Goal: Use online tool/utility: Utilize a website feature to perform a specific function

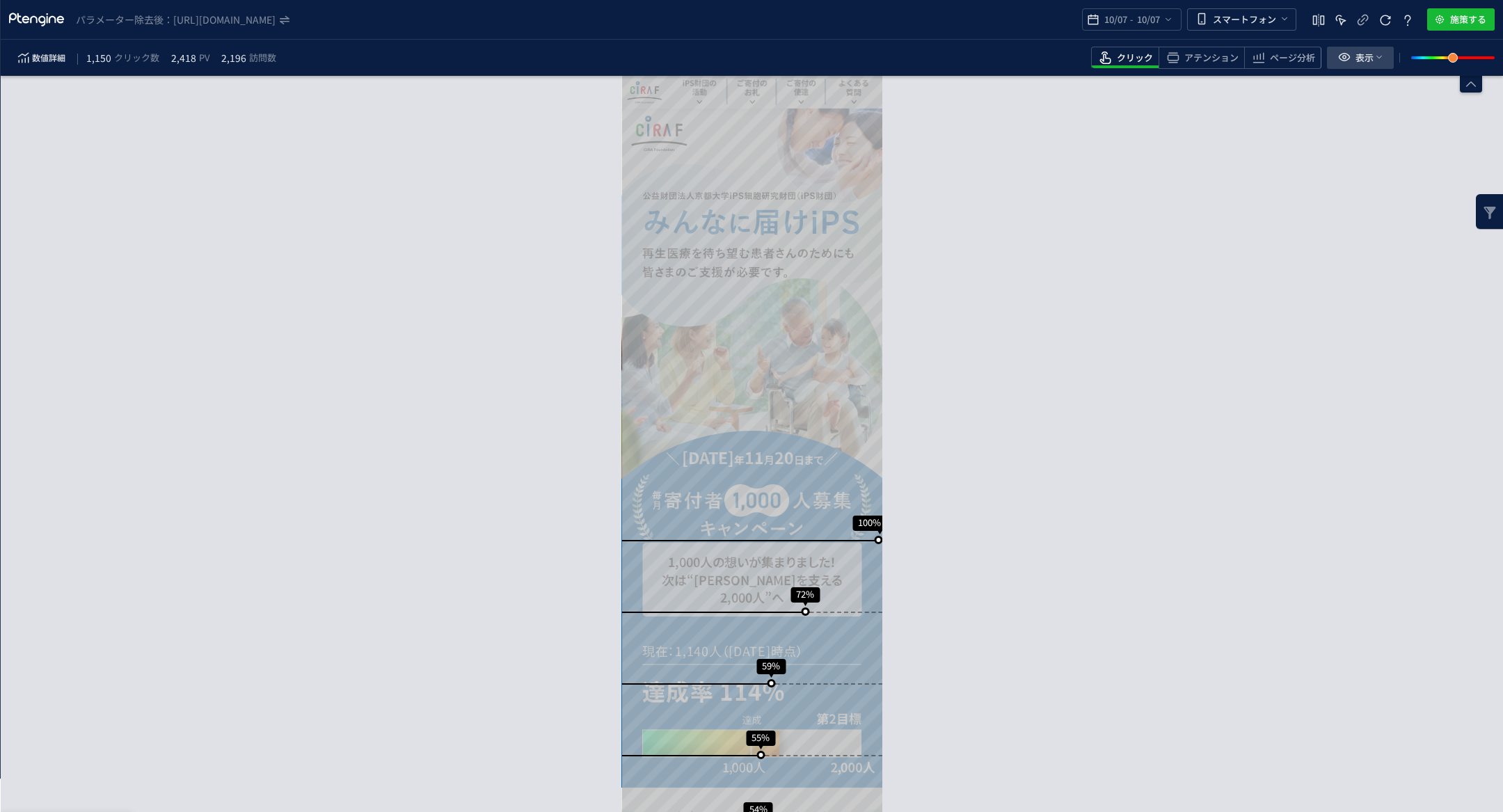
click at [1345, 55] on icon "heatmap-toolbar" at bounding box center [1344, 57] width 17 height 17
click at [1210, 212] on div "スクロール到達率 100% スクロール到達率 72% スクロール到達率 59% スクロール到達率 55% スクロール到達率 54% スクロール到達率 53% …" at bounding box center [752, 444] width 1502 height 736
click at [1319, 23] on icon "heatmap-top-bar" at bounding box center [1318, 20] width 17 height 17
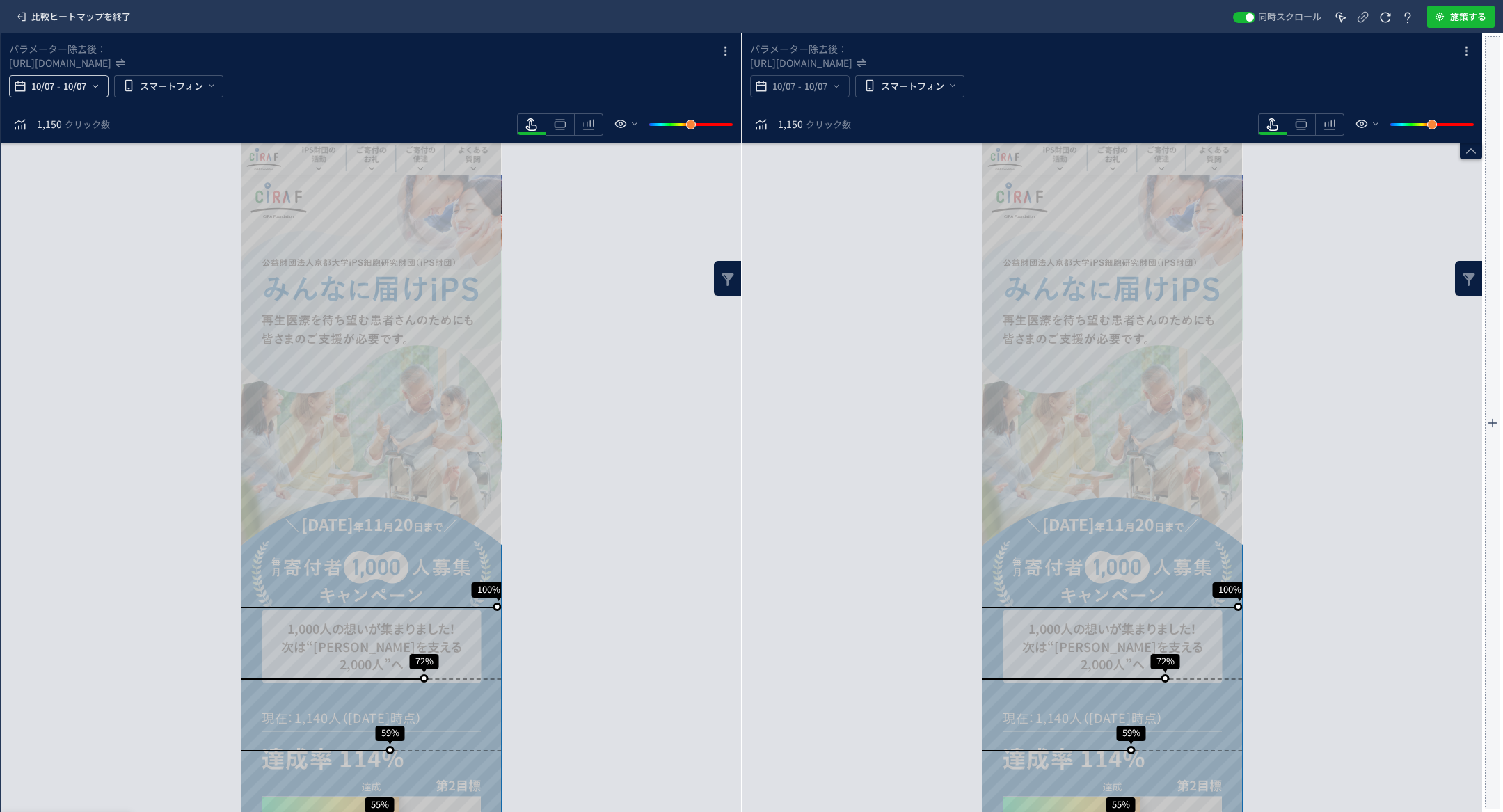
click at [75, 86] on span "10/07" at bounding box center [74, 86] width 28 height 27
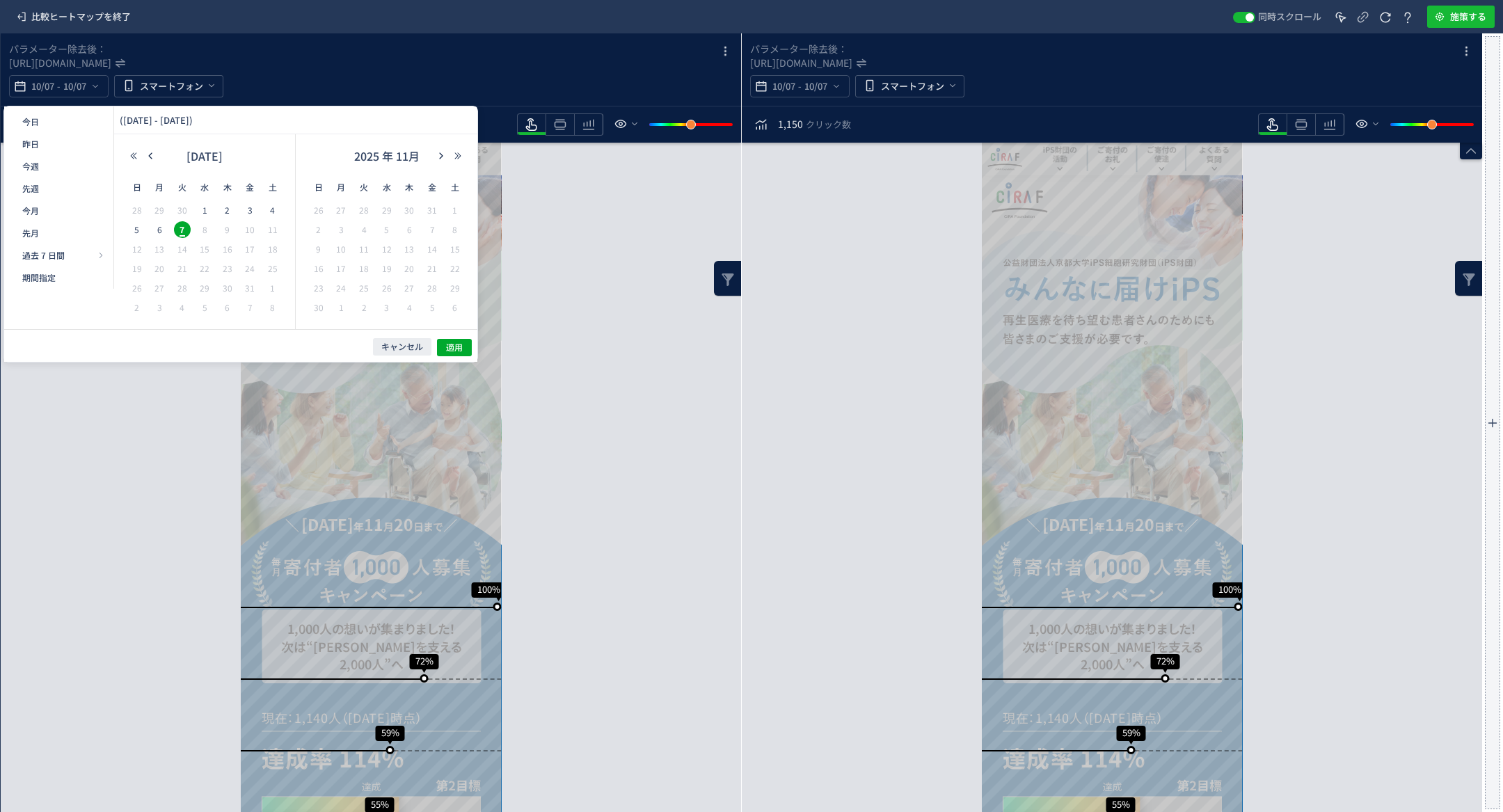
click at [154, 161] on div "[DATE]" at bounding box center [204, 159] width 158 height 27
click at [148, 158] on icon "button" at bounding box center [150, 156] width 8 height 8
click at [270, 211] on span "6" at bounding box center [272, 210] width 17 height 17
click at [434, 212] on span "3" at bounding box center [432, 210] width 17 height 17
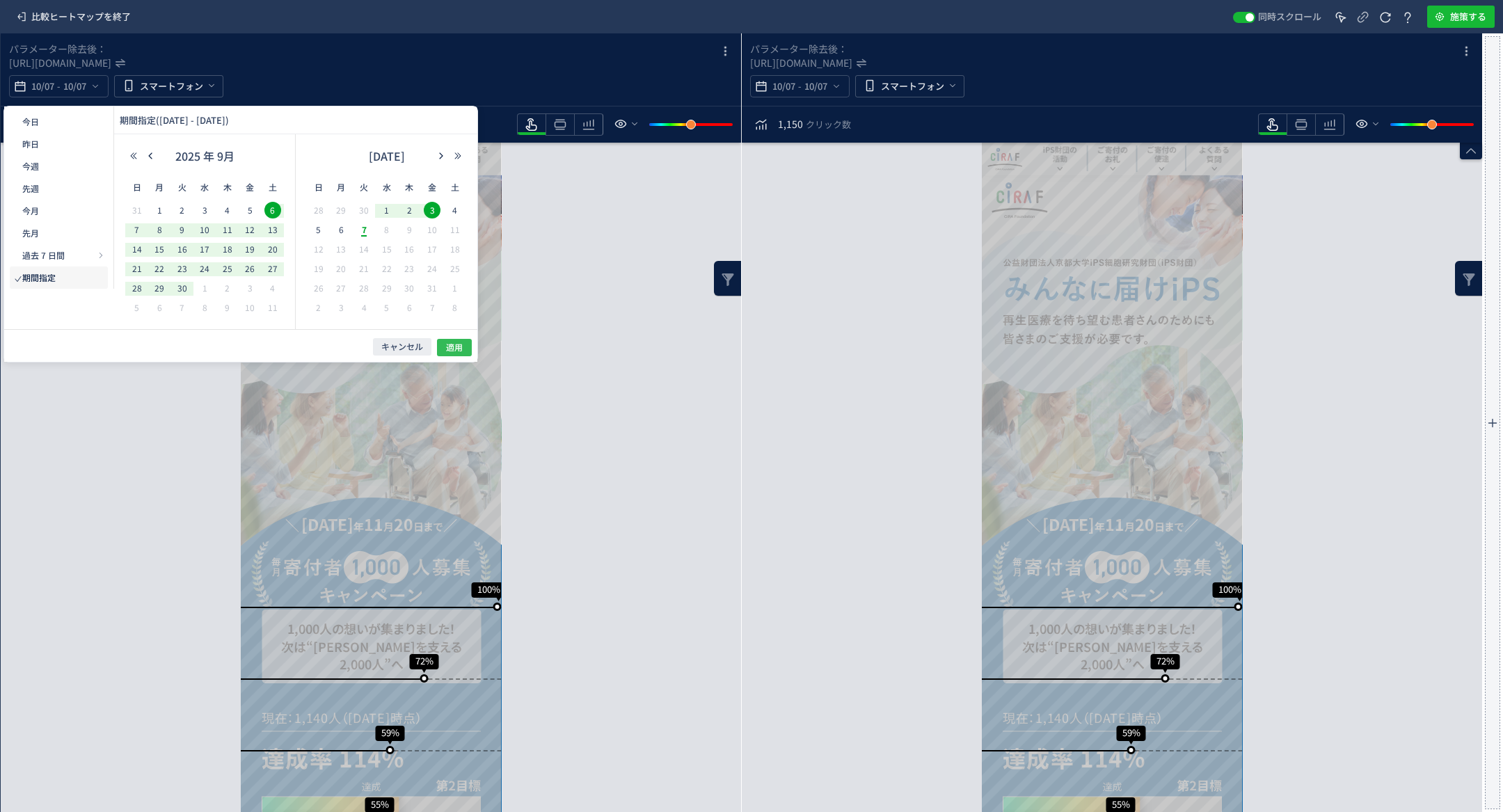
click at [457, 345] on span "適用" at bounding box center [454, 347] width 17 height 12
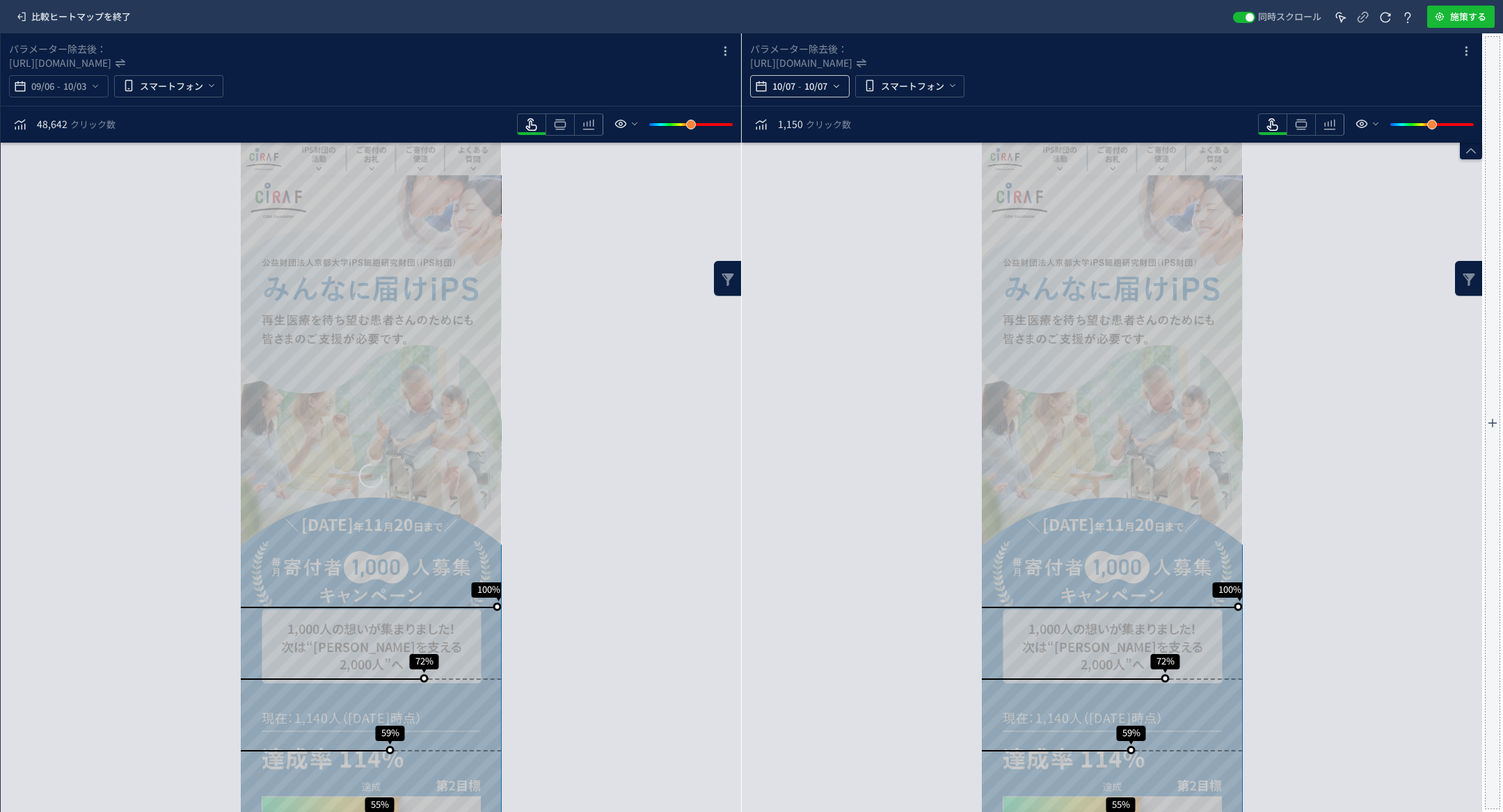
click at [828, 87] on span "10/07" at bounding box center [815, 86] width 28 height 27
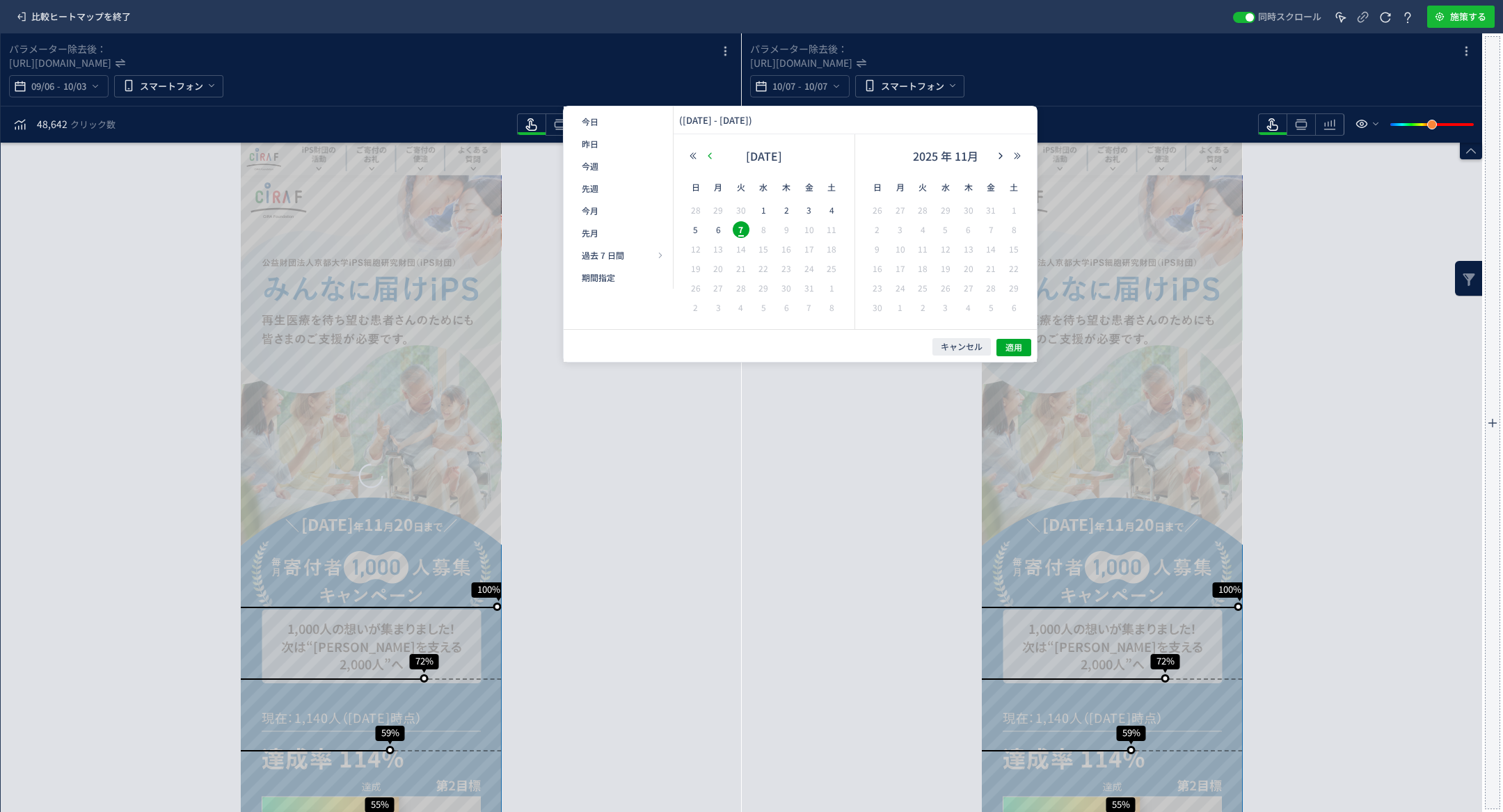
click at [703, 157] on button "button" at bounding box center [709, 156] width 17 height 10
click at [806, 208] on span "1" at bounding box center [809, 210] width 17 height 17
click at [924, 289] on span "30" at bounding box center [922, 288] width 17 height 17
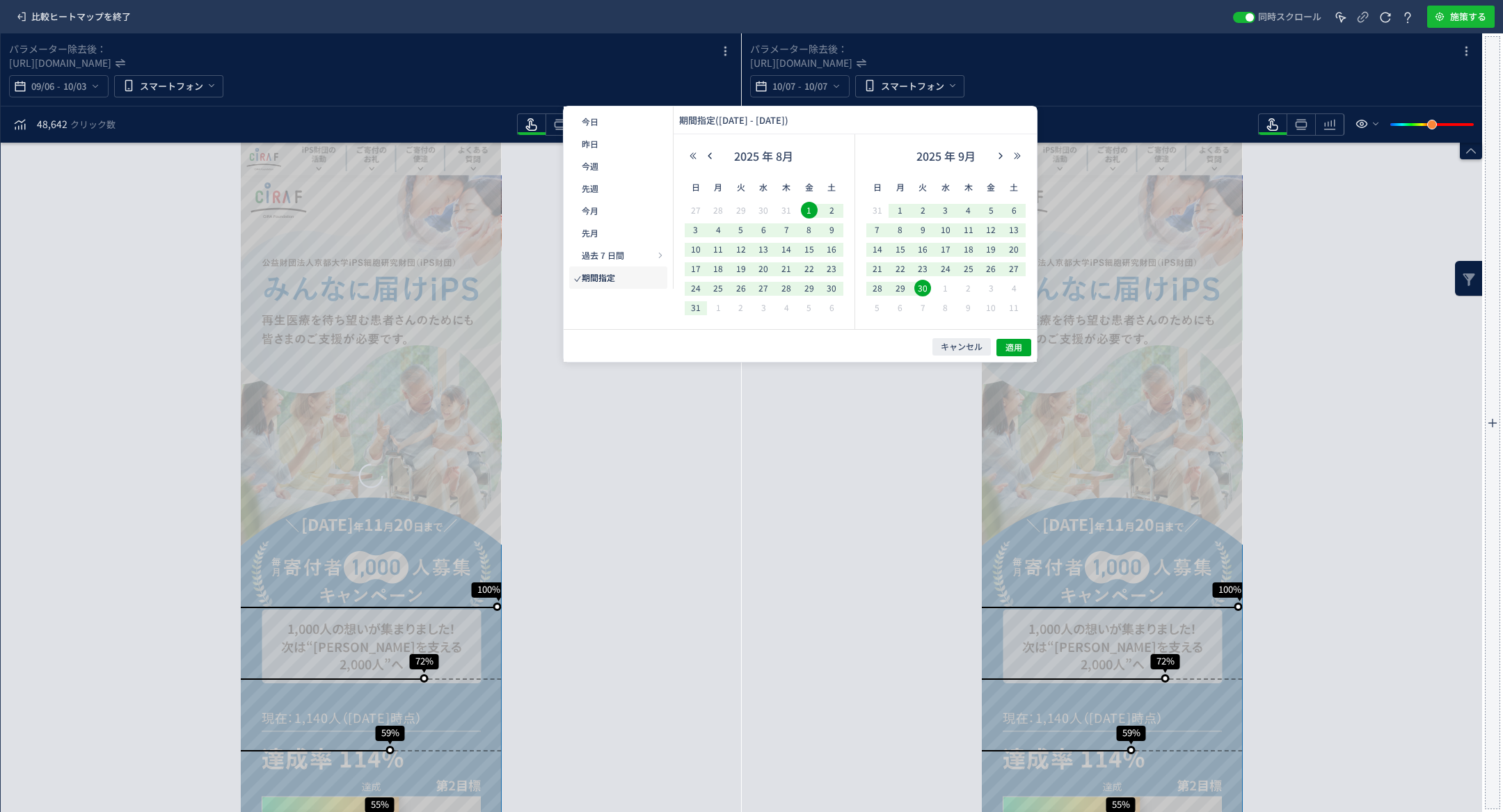
click at [1032, 360] on div "キャンセル 適用" at bounding box center [799, 345] width 473 height 32
click at [1014, 344] on span "適用" at bounding box center [1013, 347] width 17 height 12
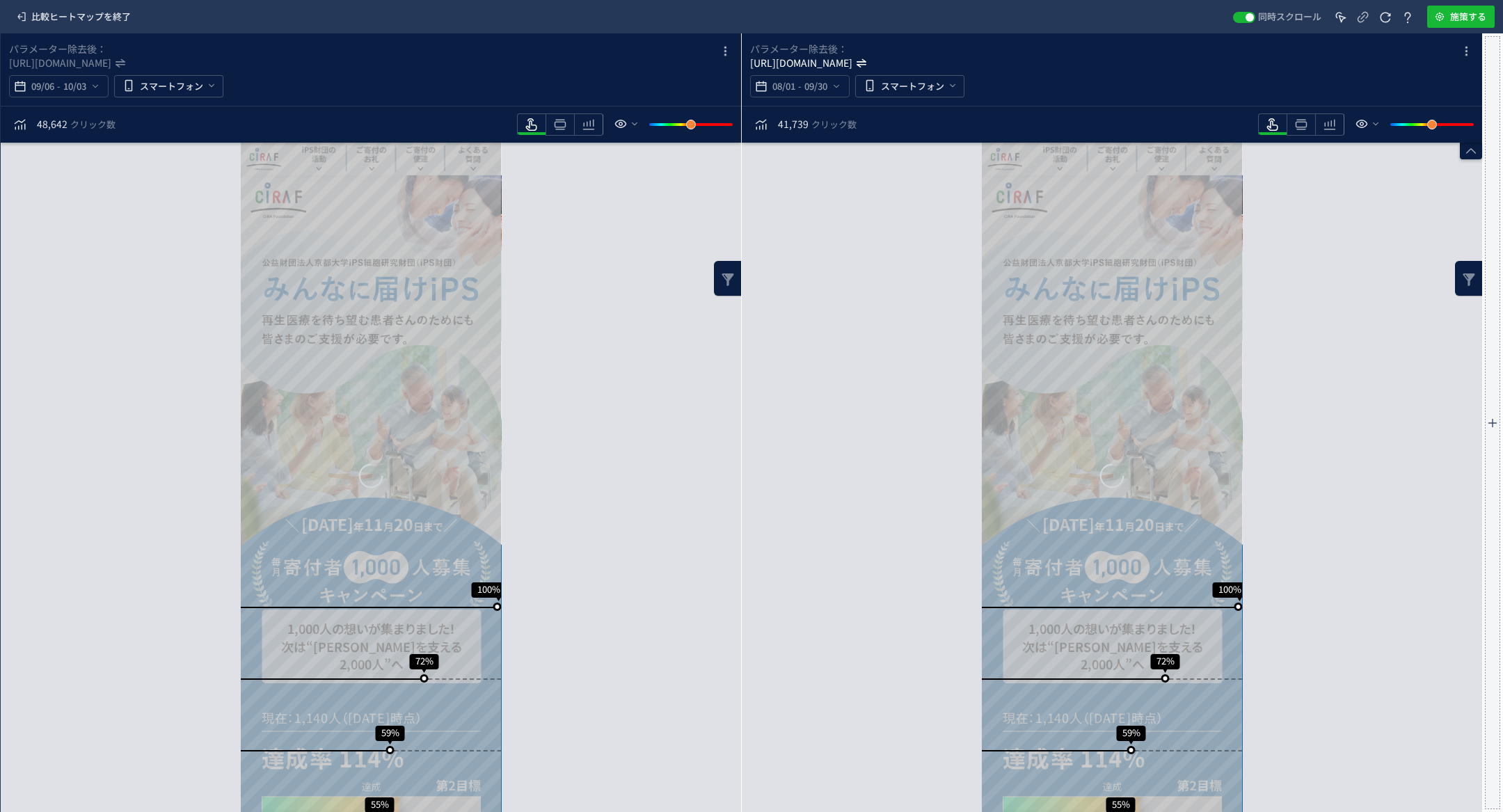
click at [853, 65] on icon "[URL][DOMAIN_NAME]" at bounding box center [802, 62] width 103 height 14
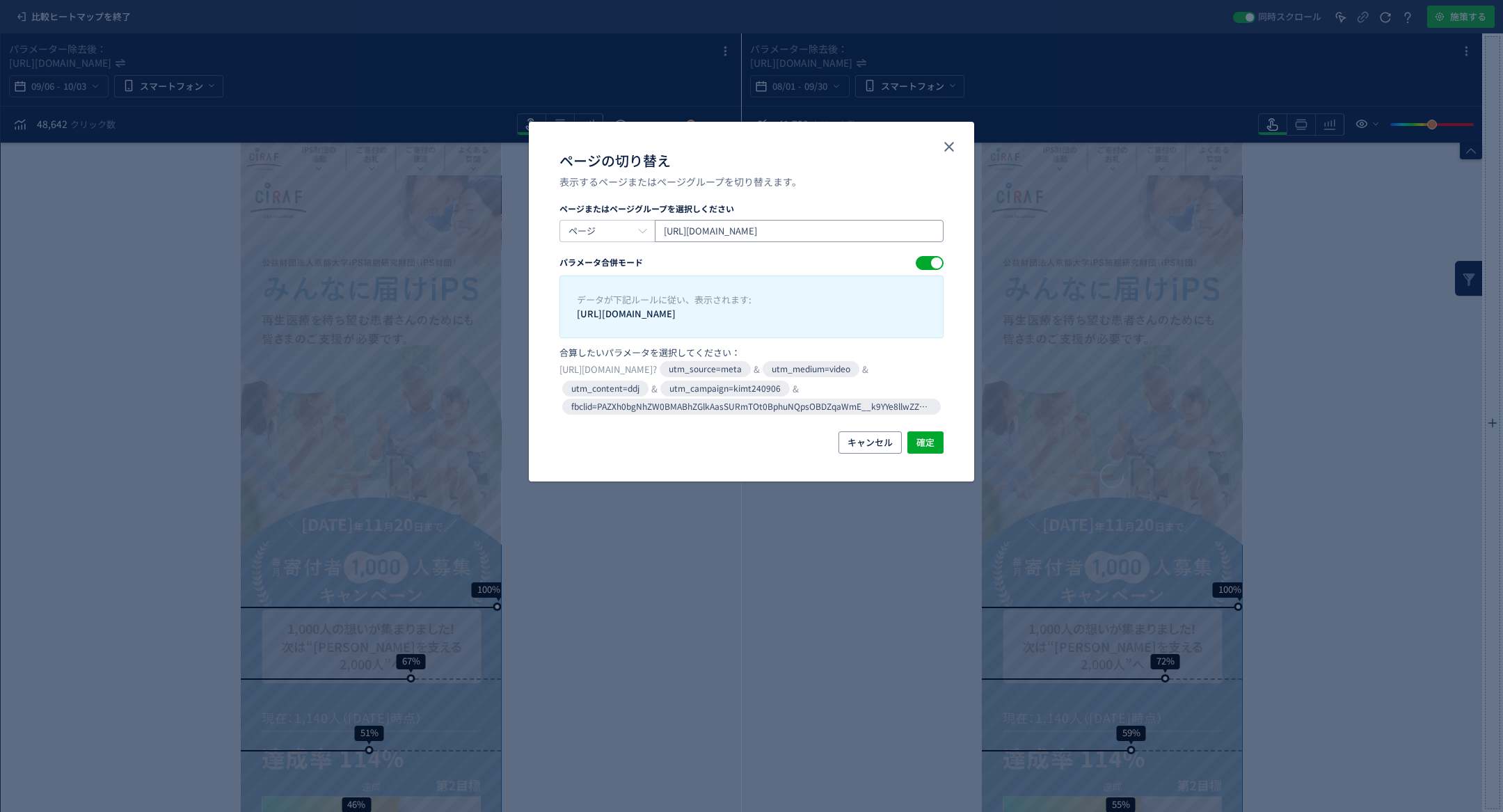
click at [848, 234] on input "https://www.cira-foundation.or.jp/lp/index6.html?utm_source=meta&utm_medium=vid…" at bounding box center [798, 231] width 288 height 23
type input "https://www.cira-foundation.or.jp/lp/index2.html?utm_source=meta&utm_medium=vid…"
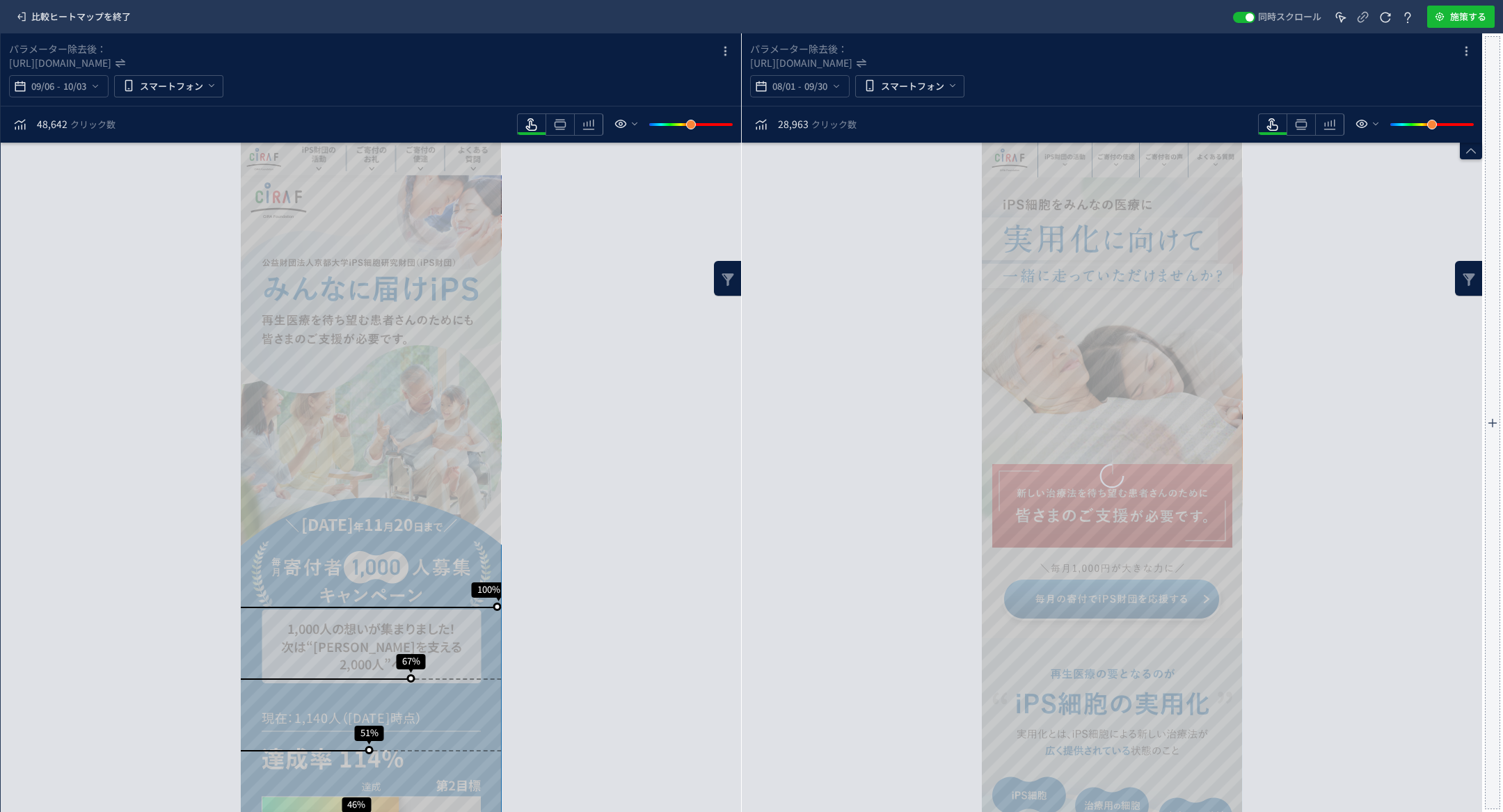
click at [573, 135] on div "heatmap-toolbar" at bounding box center [625, 124] width 216 height 25
click at [568, 133] on span "heatmap-toolbar" at bounding box center [560, 133] width 27 height 2
click at [1334, 120] on use "heatmap-toolbar" at bounding box center [1330, 124] width 12 height 11
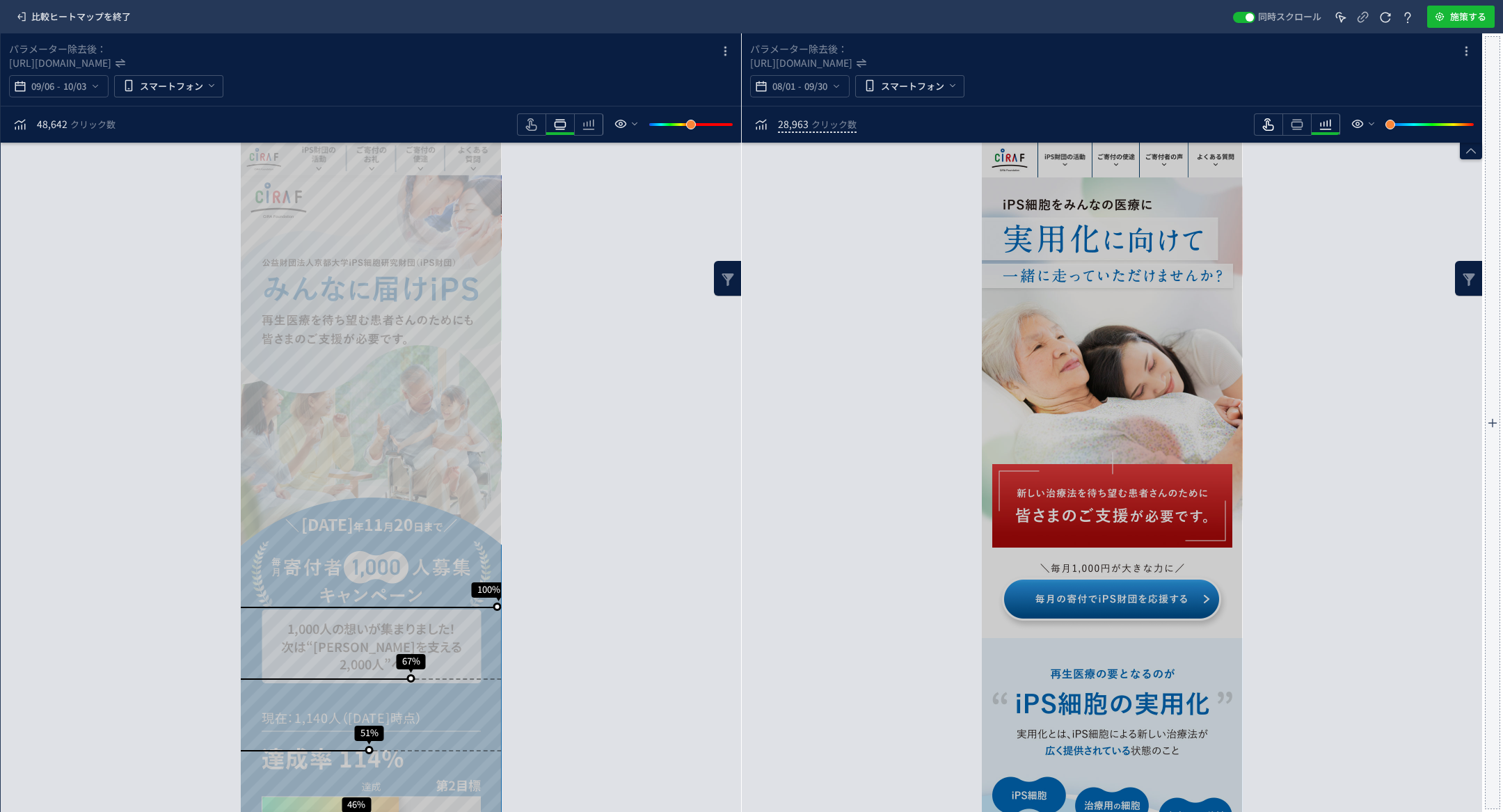
click at [1269, 126] on icon "heatmap-toolbar" at bounding box center [1268, 124] width 17 height 17
